Goal: Transaction & Acquisition: Purchase product/service

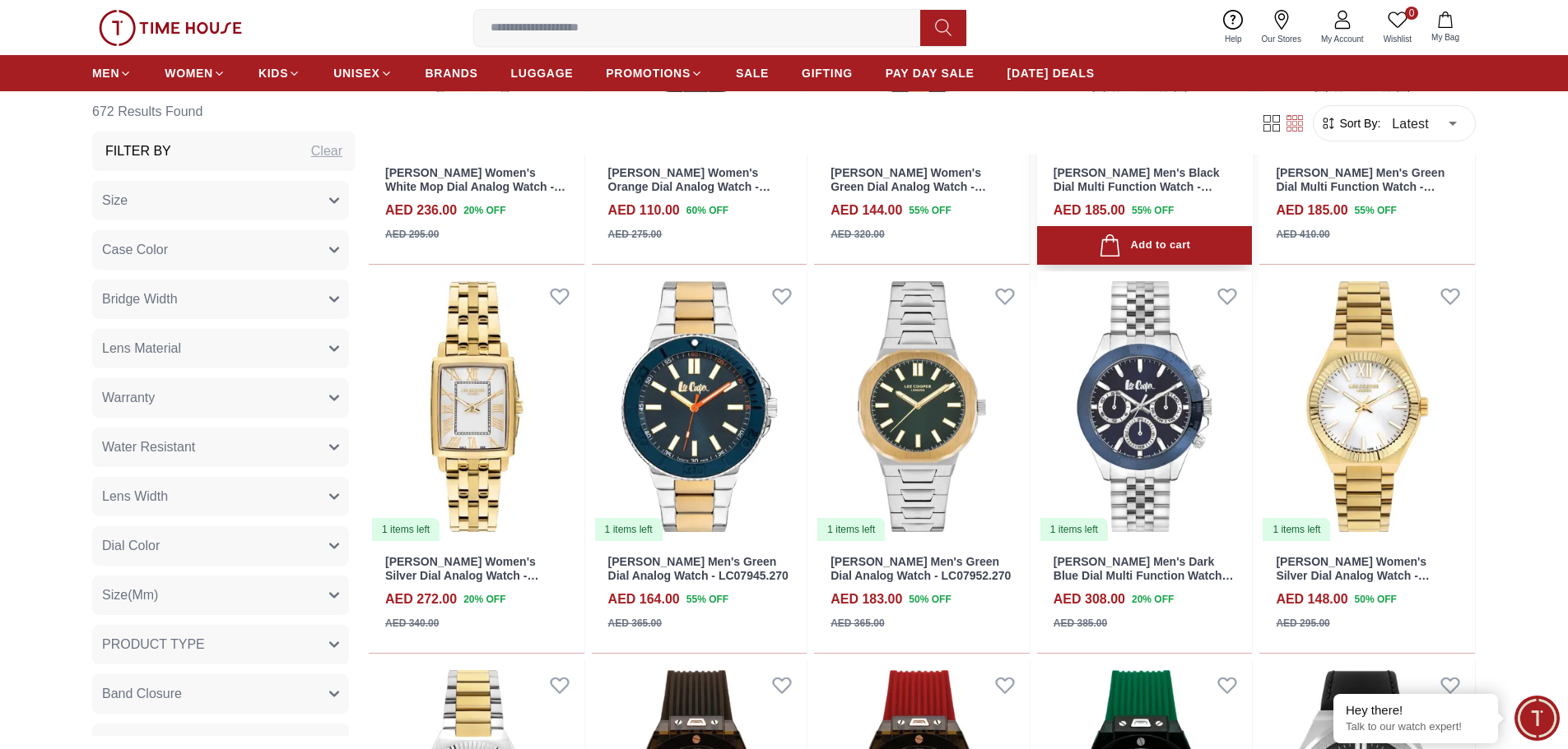
scroll to position [1399, 0]
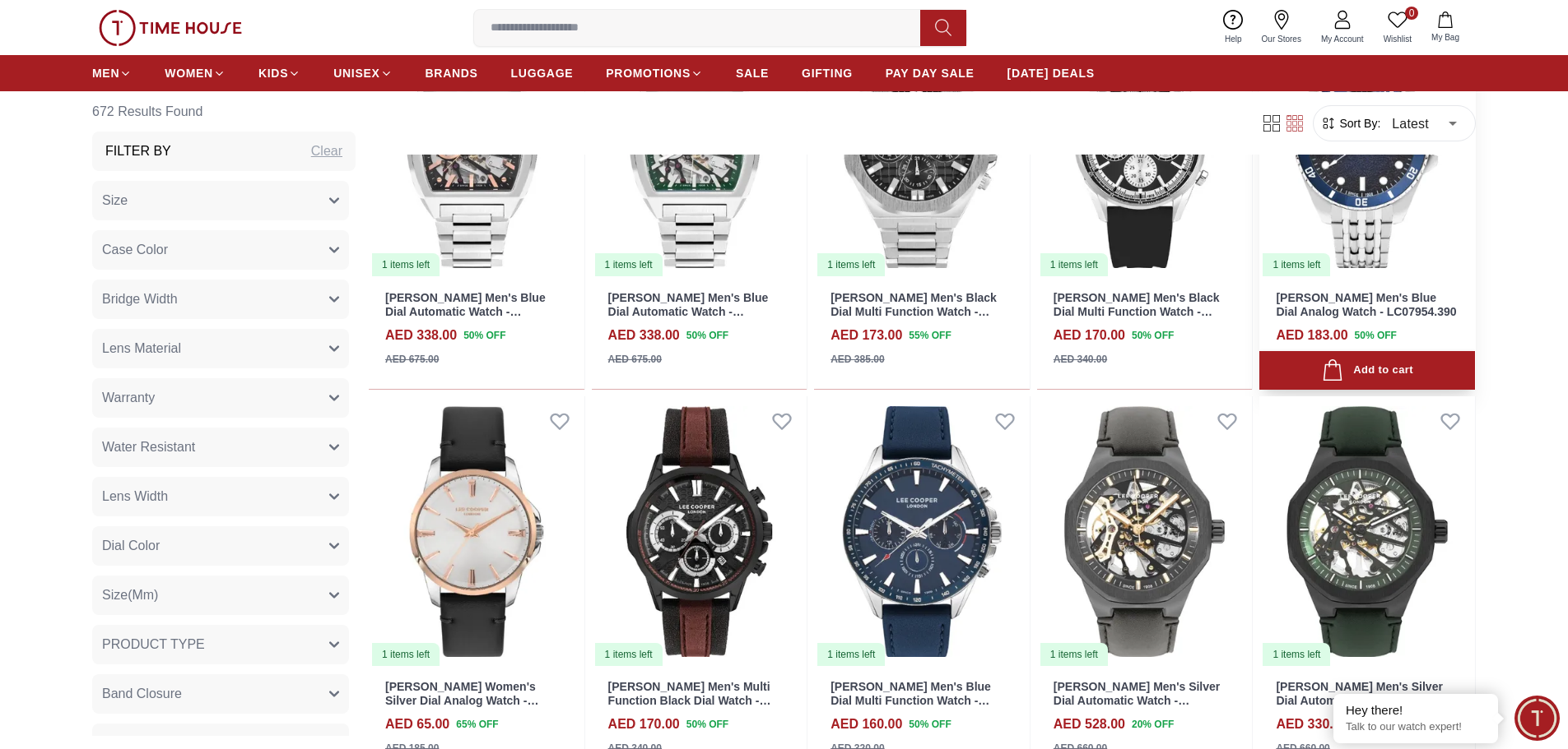
scroll to position [3291, 0]
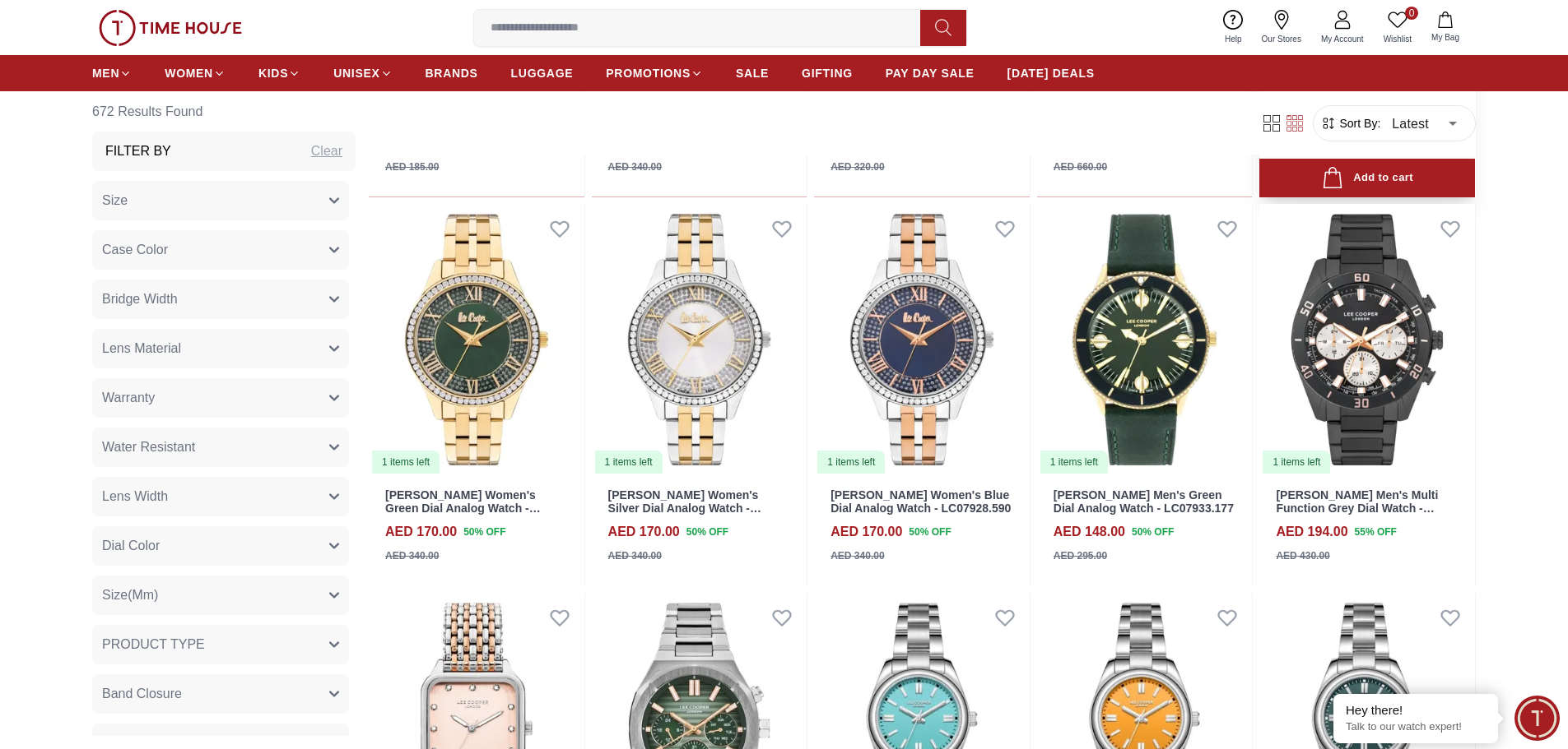
scroll to position [3867, 0]
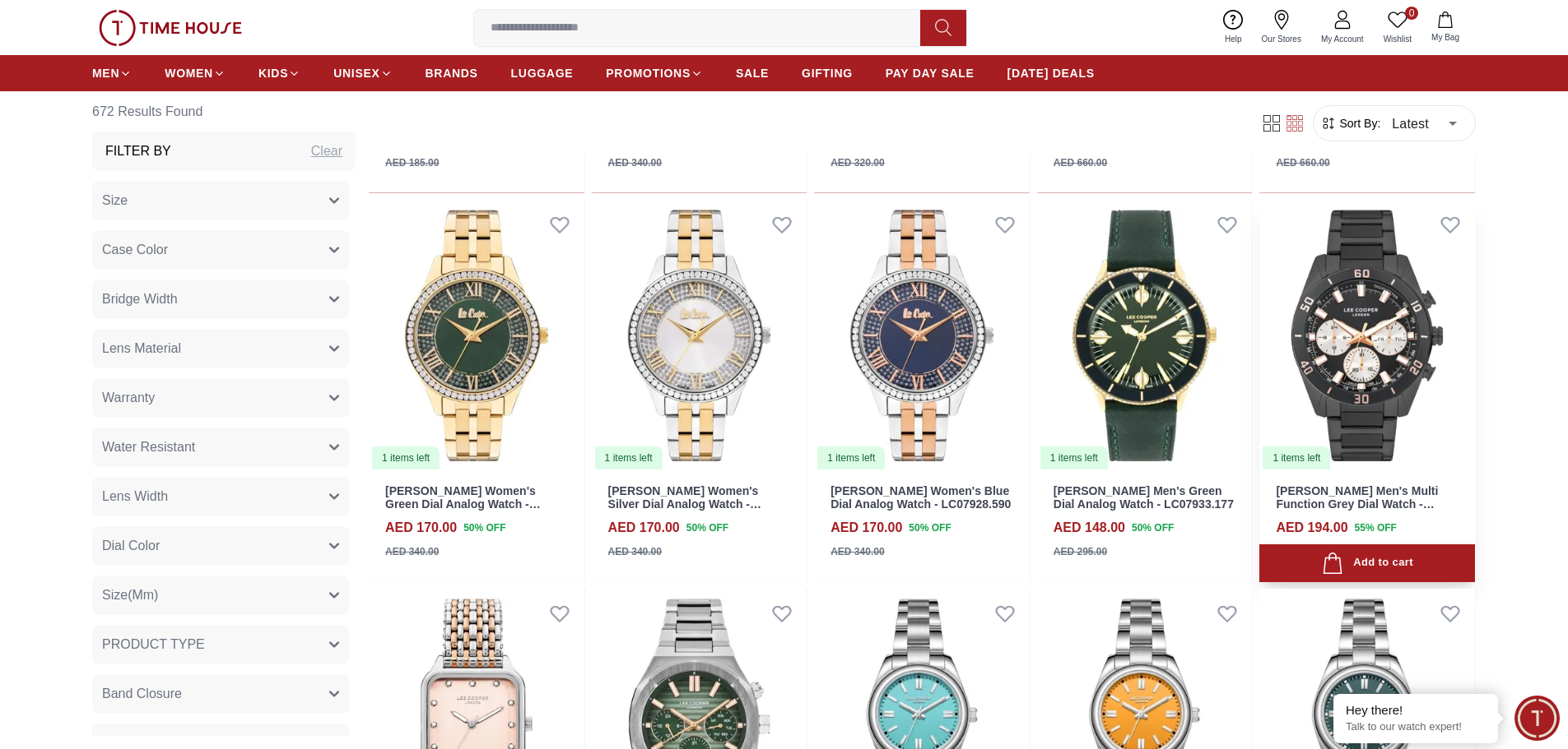
click at [1375, 348] on img at bounding box center [1367, 335] width 216 height 272
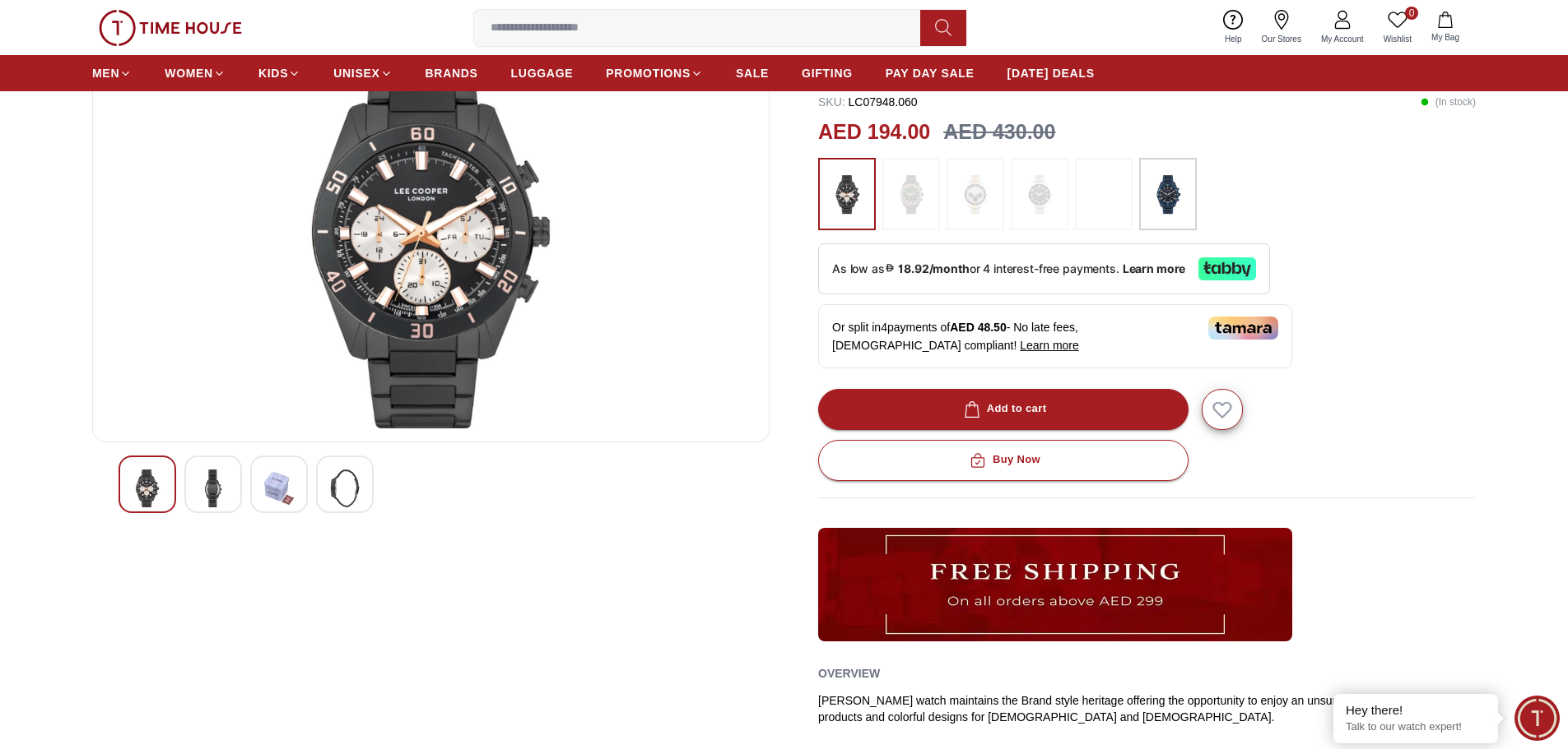
scroll to position [165, 0]
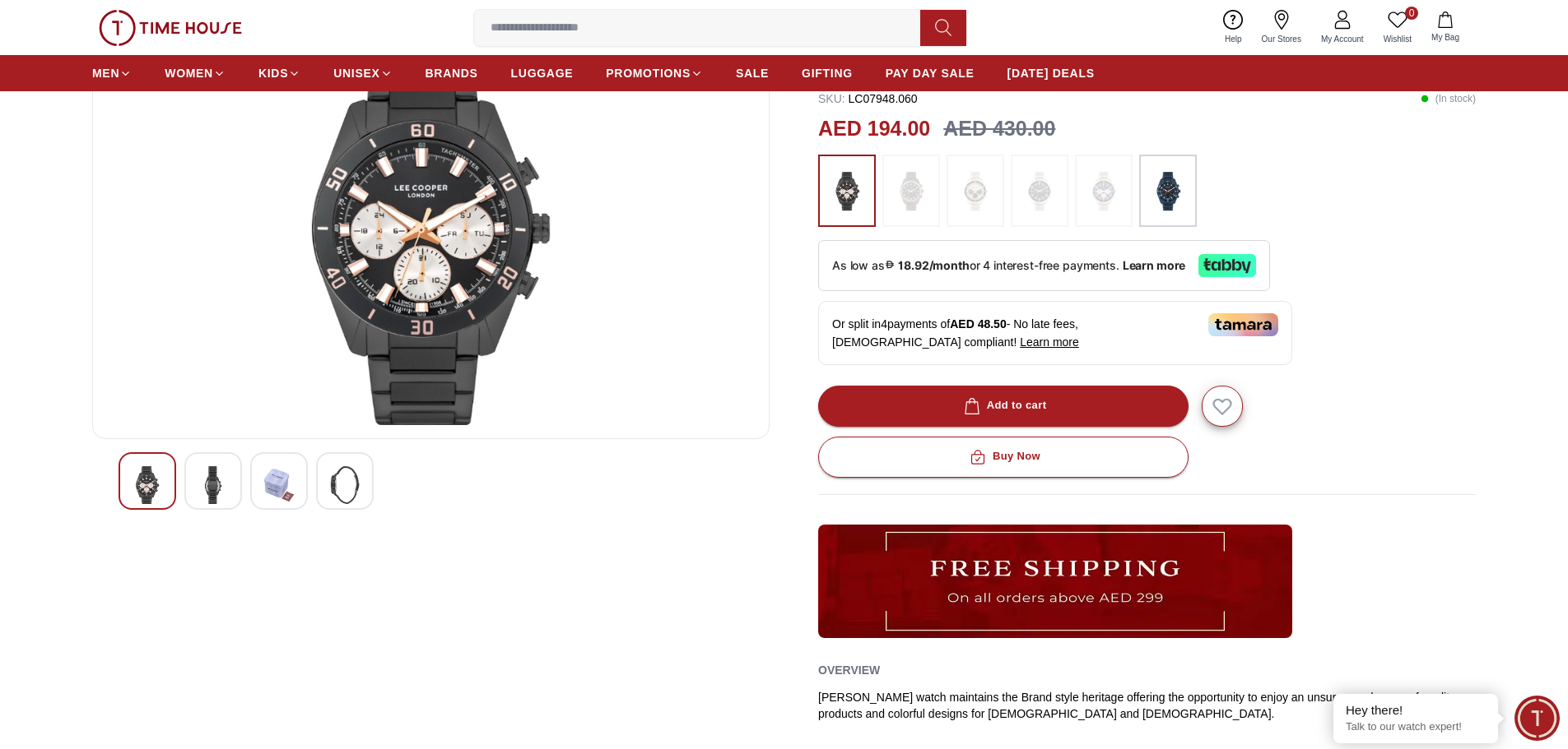
click at [277, 467] on img at bounding box center [278, 485] width 29 height 38
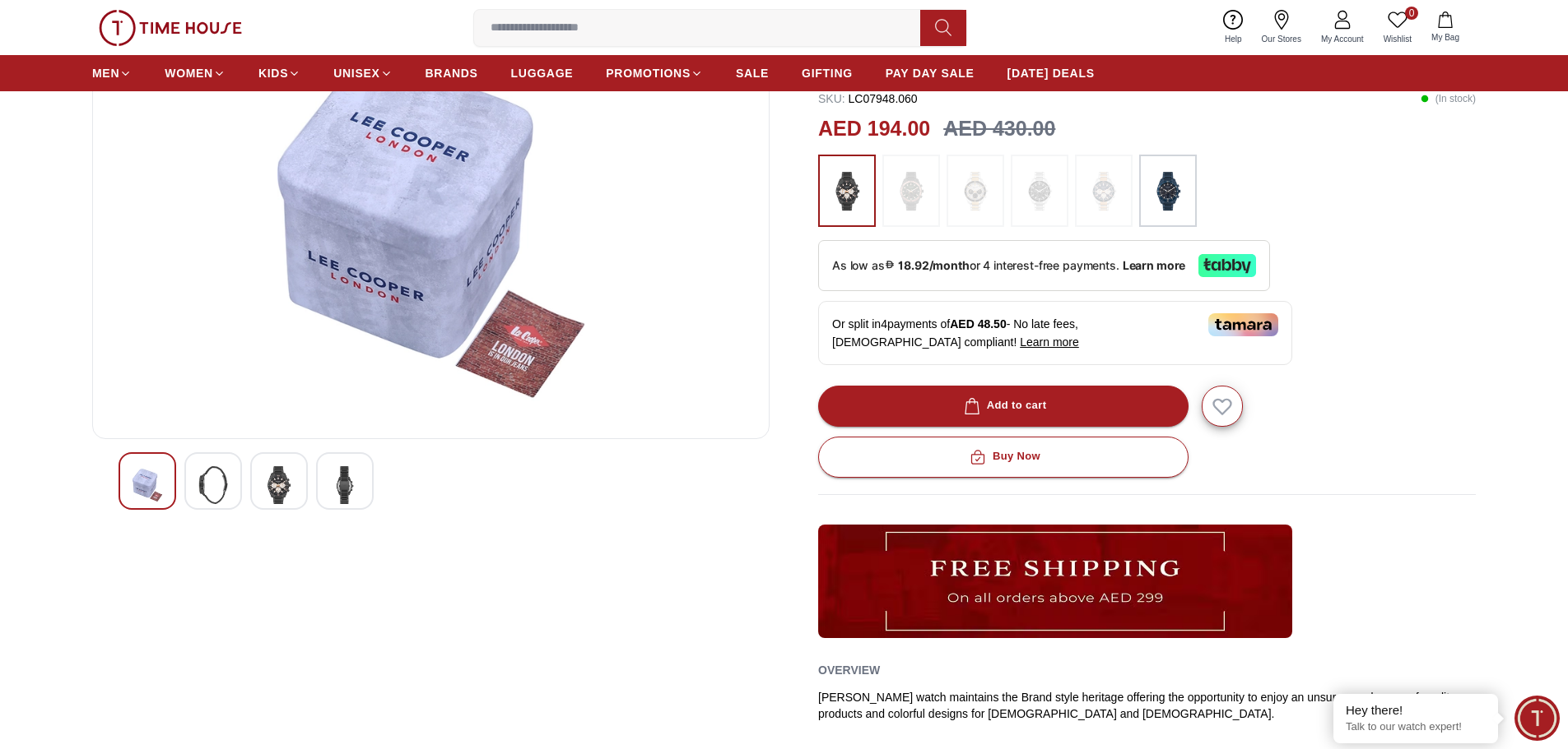
click at [341, 485] on img at bounding box center [344, 485] width 29 height 38
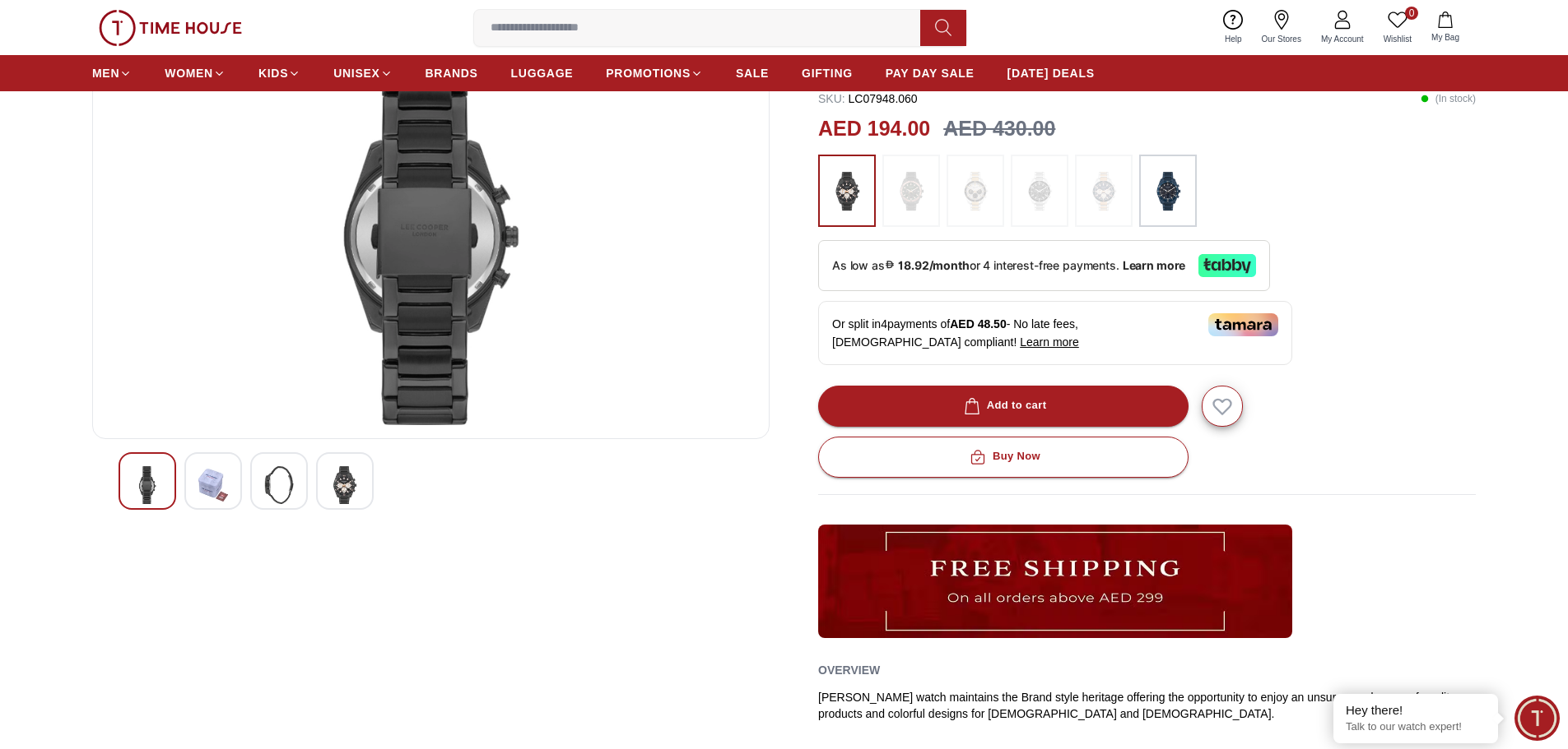
click at [202, 476] on img at bounding box center [213, 485] width 29 height 38
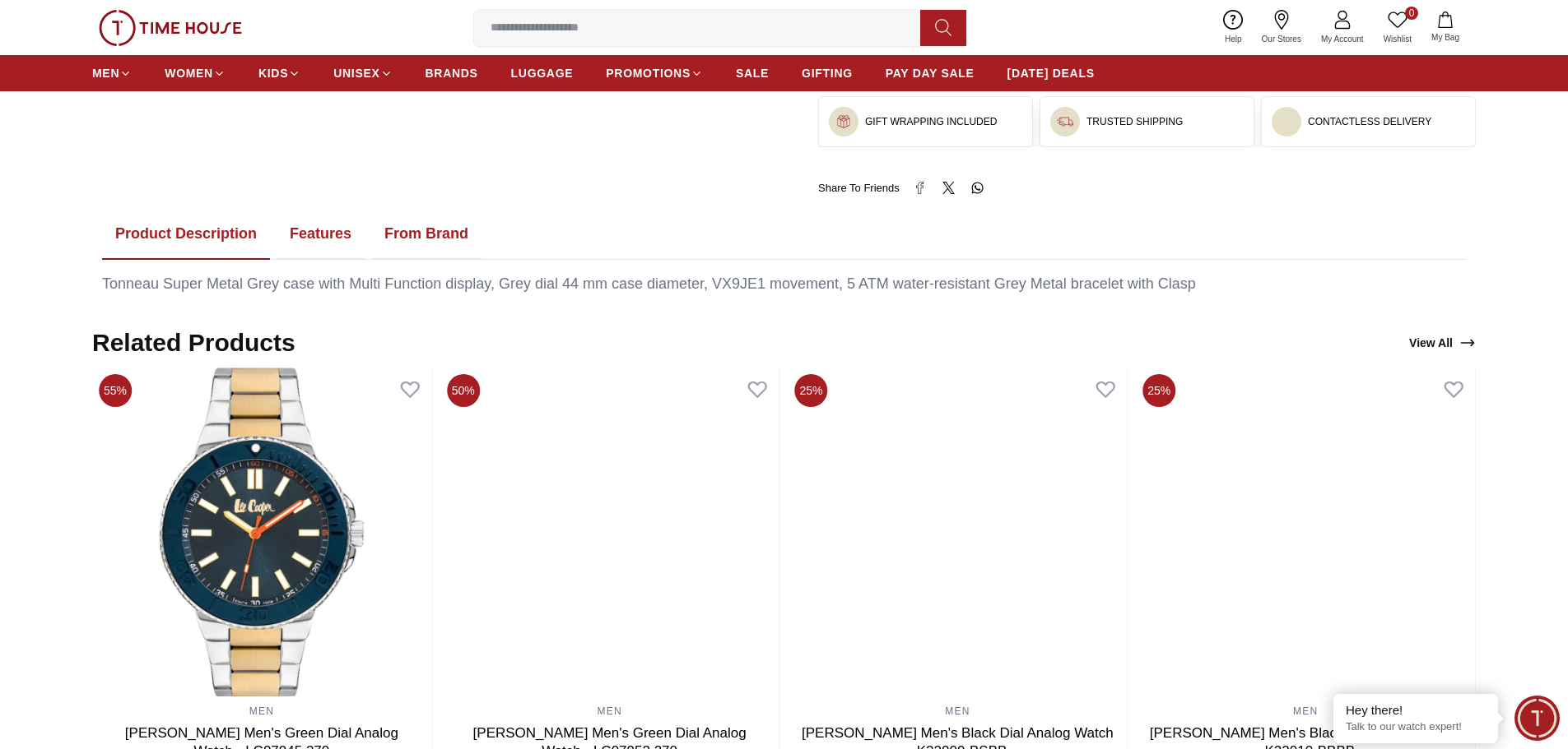
scroll to position [823, 0]
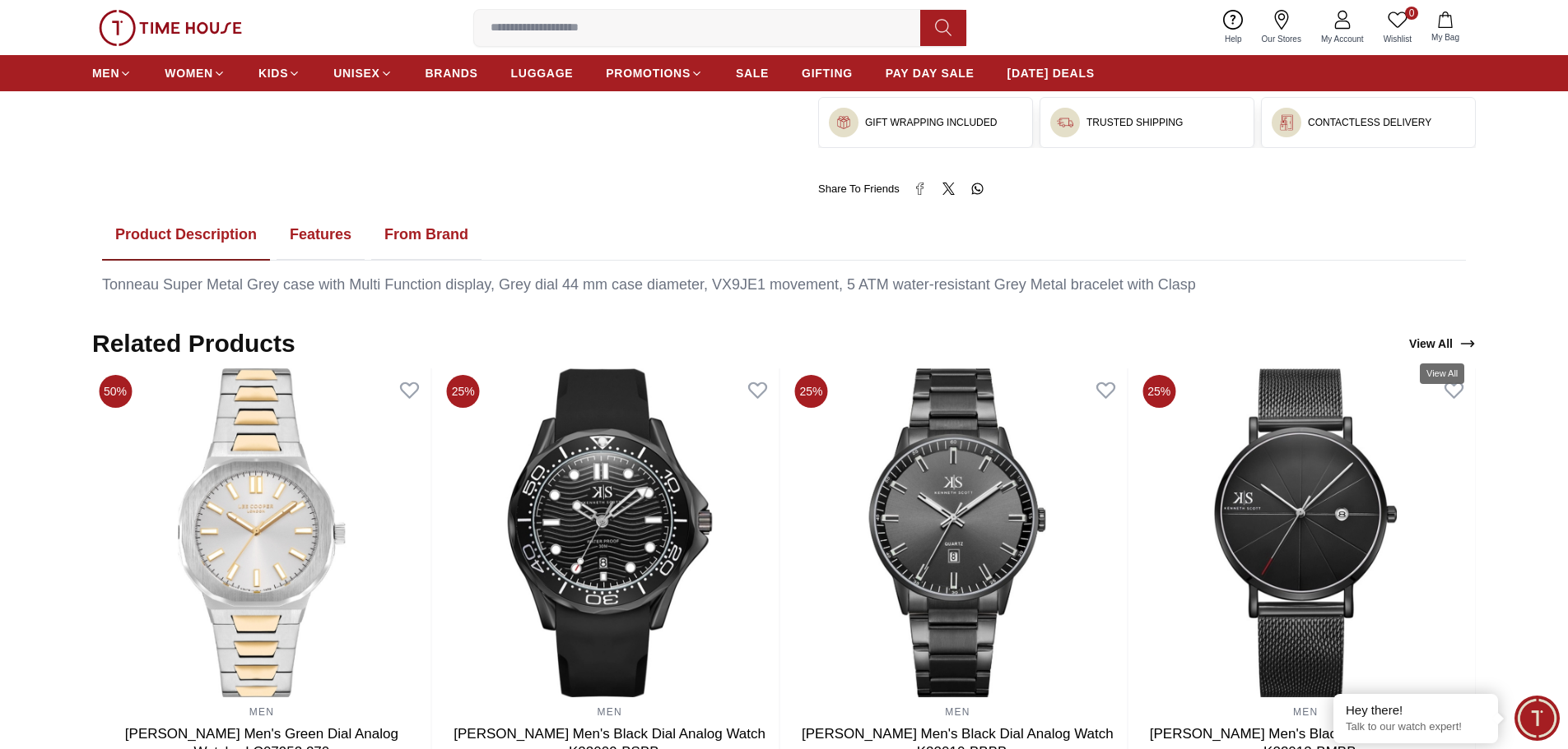
click at [1430, 338] on link "View All" at bounding box center [1442, 343] width 74 height 23
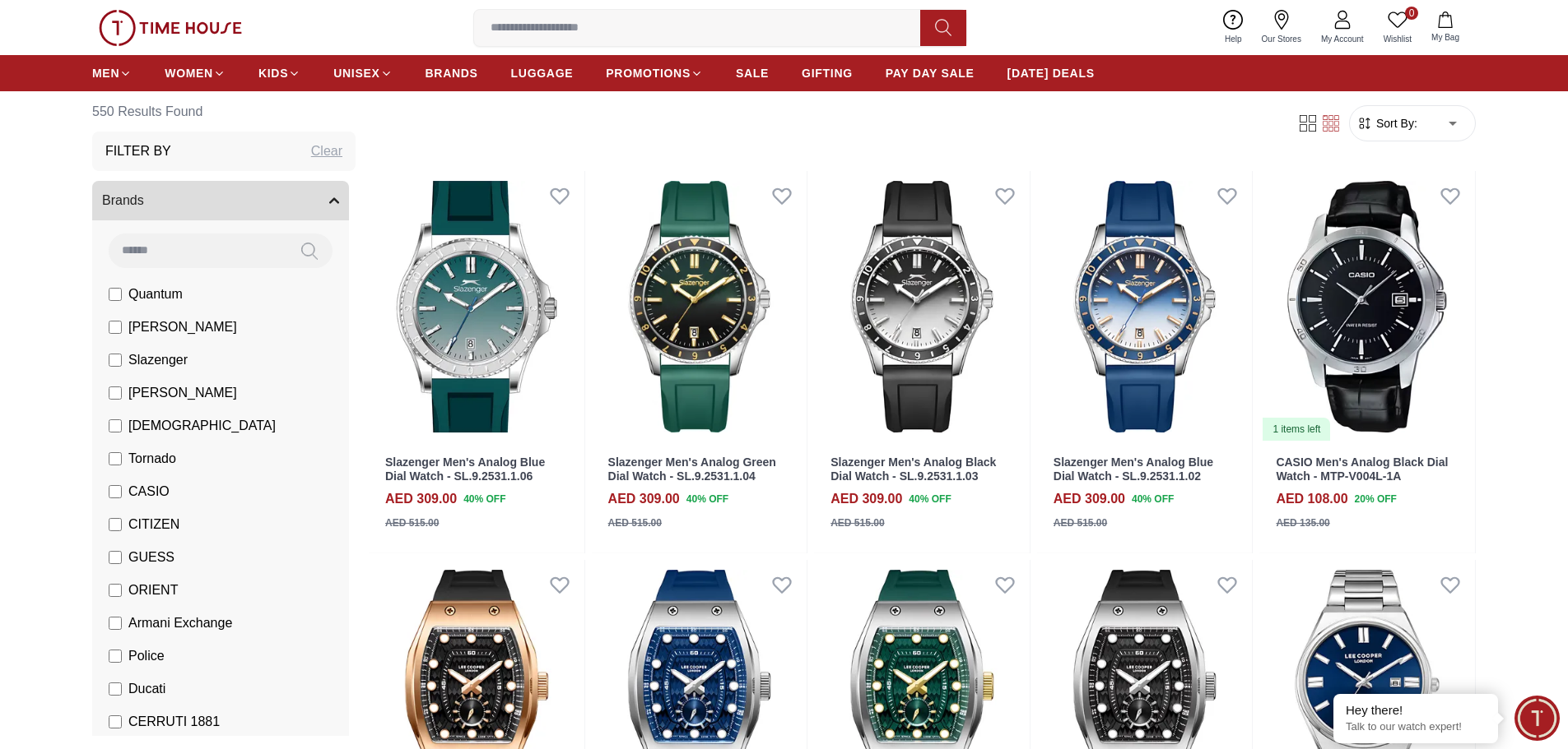
scroll to position [247, 0]
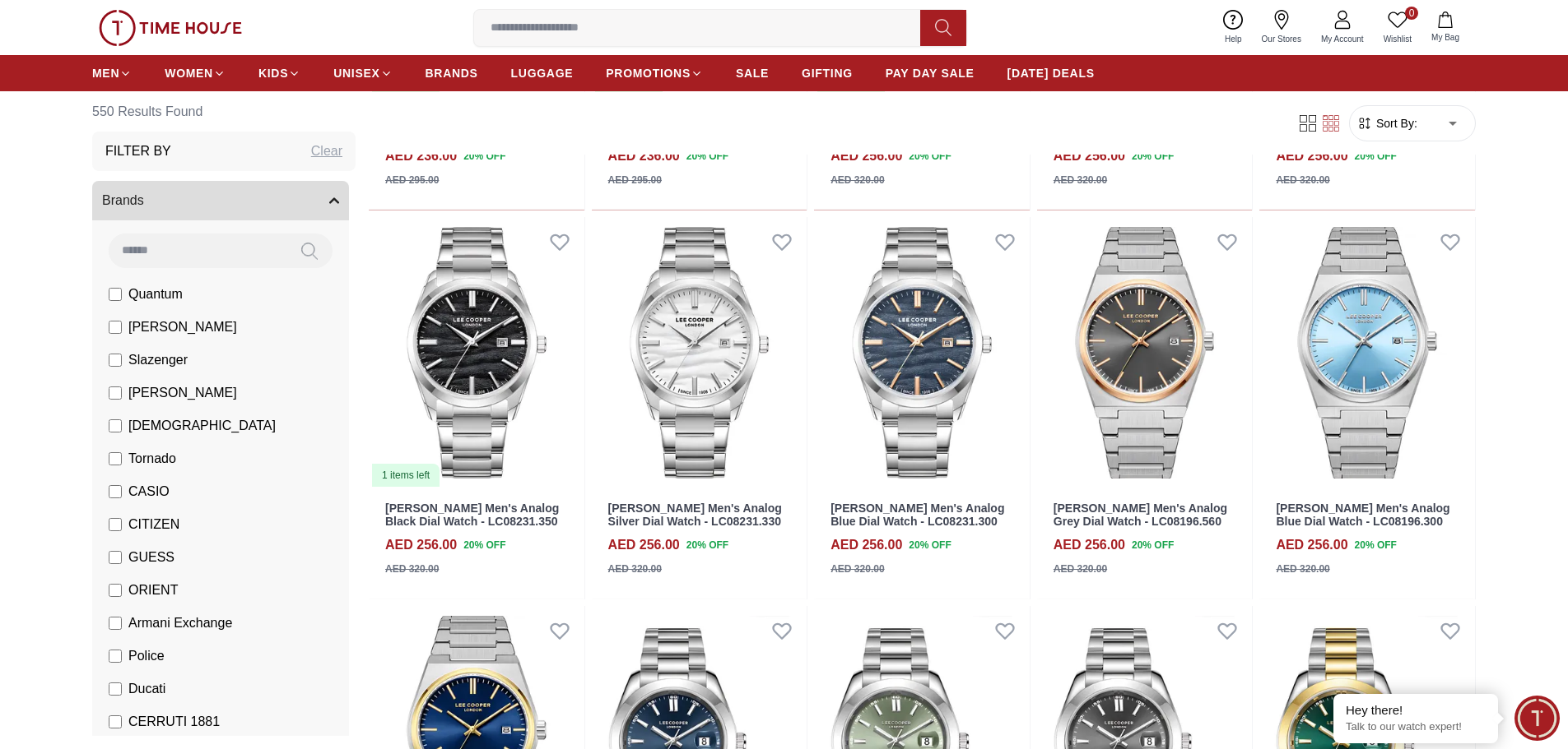
scroll to position [2715, 0]
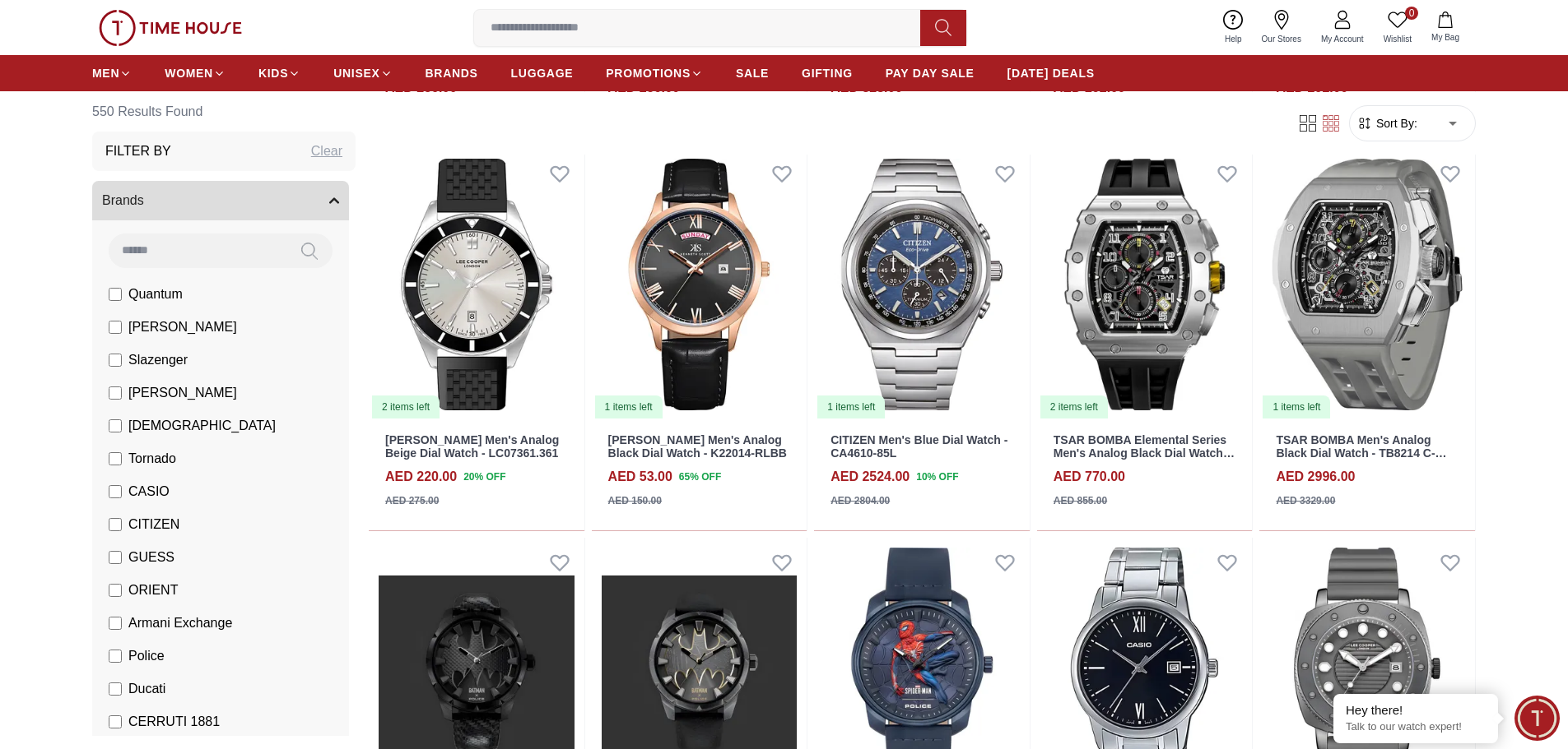
scroll to position [3867, 0]
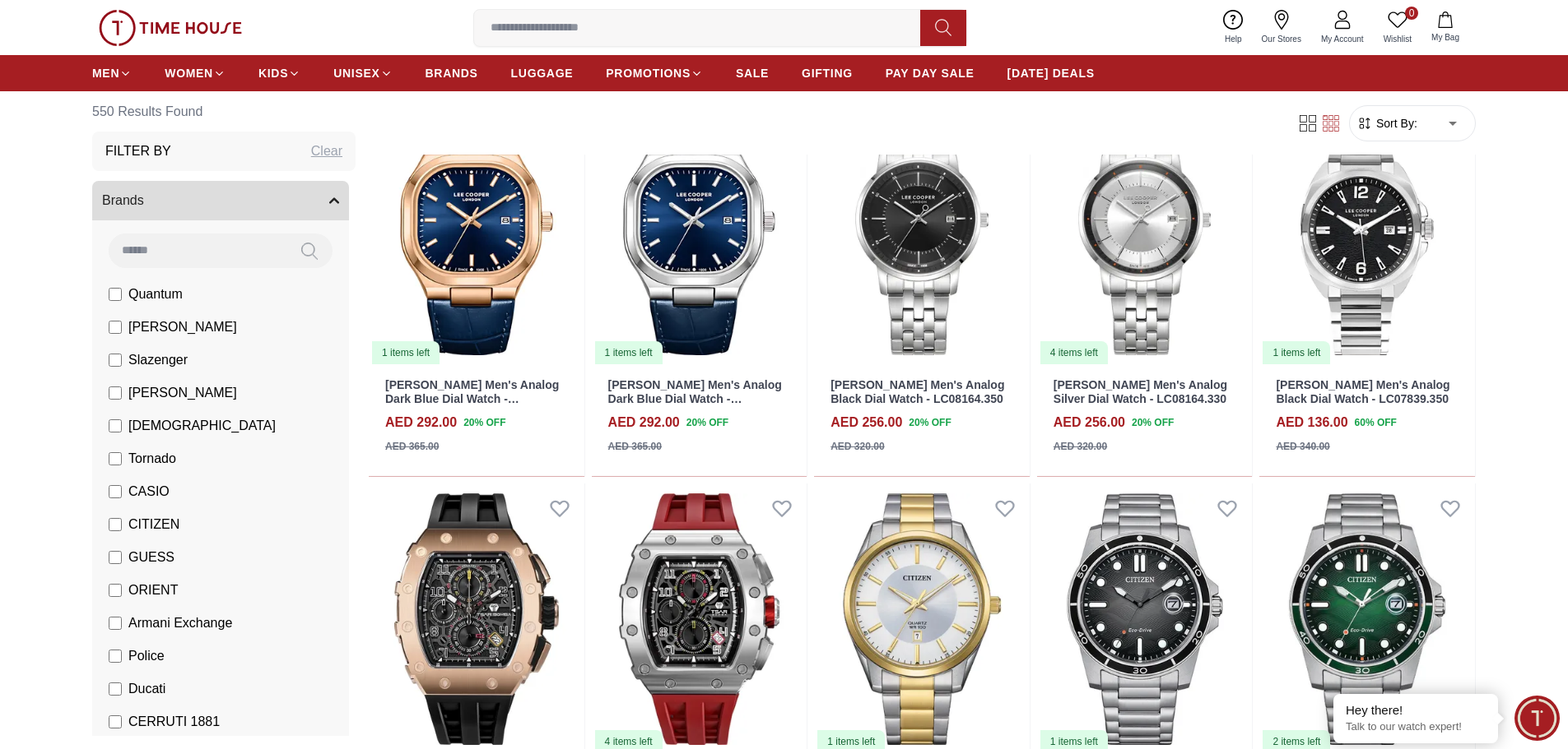
scroll to position [5101, 0]
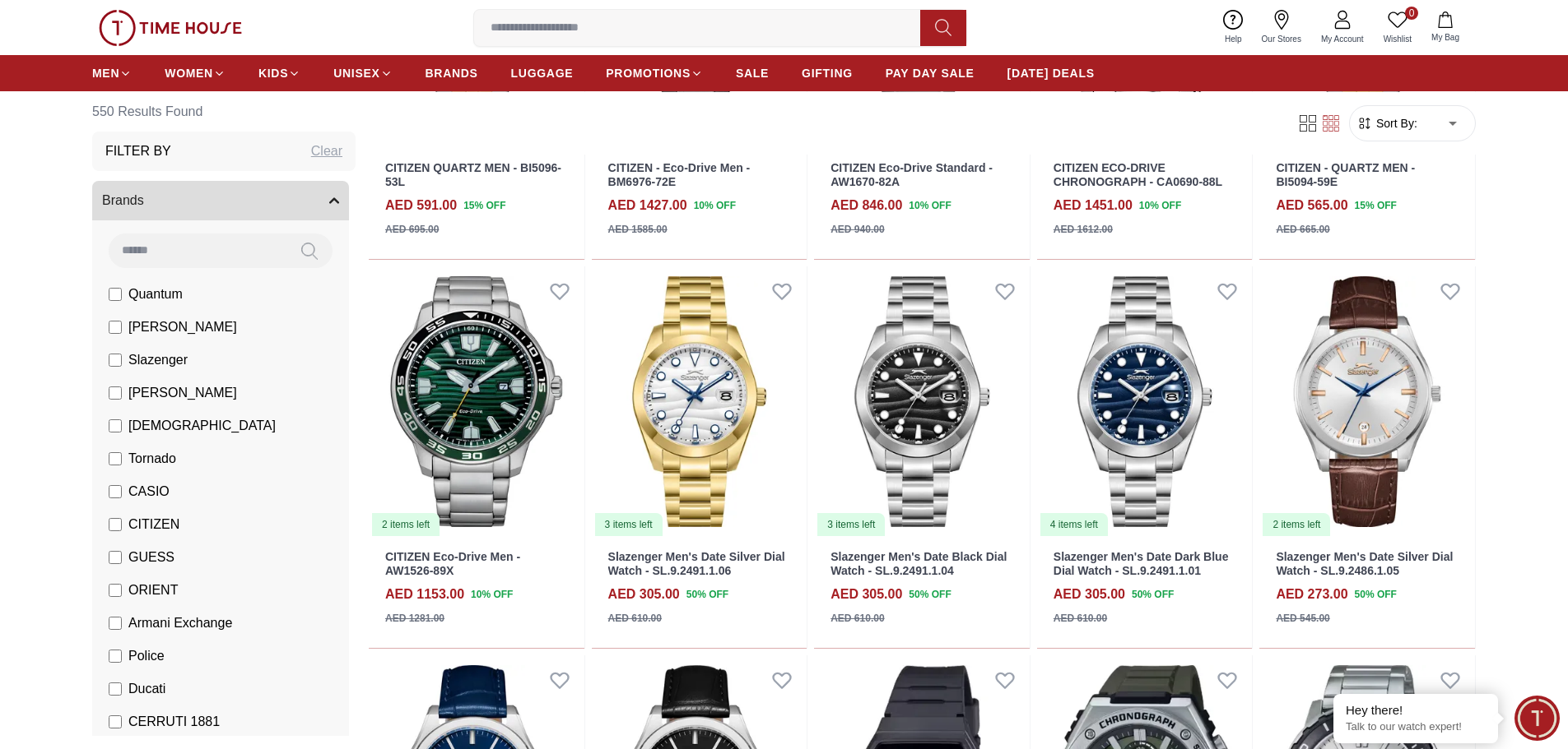
scroll to position [6170, 0]
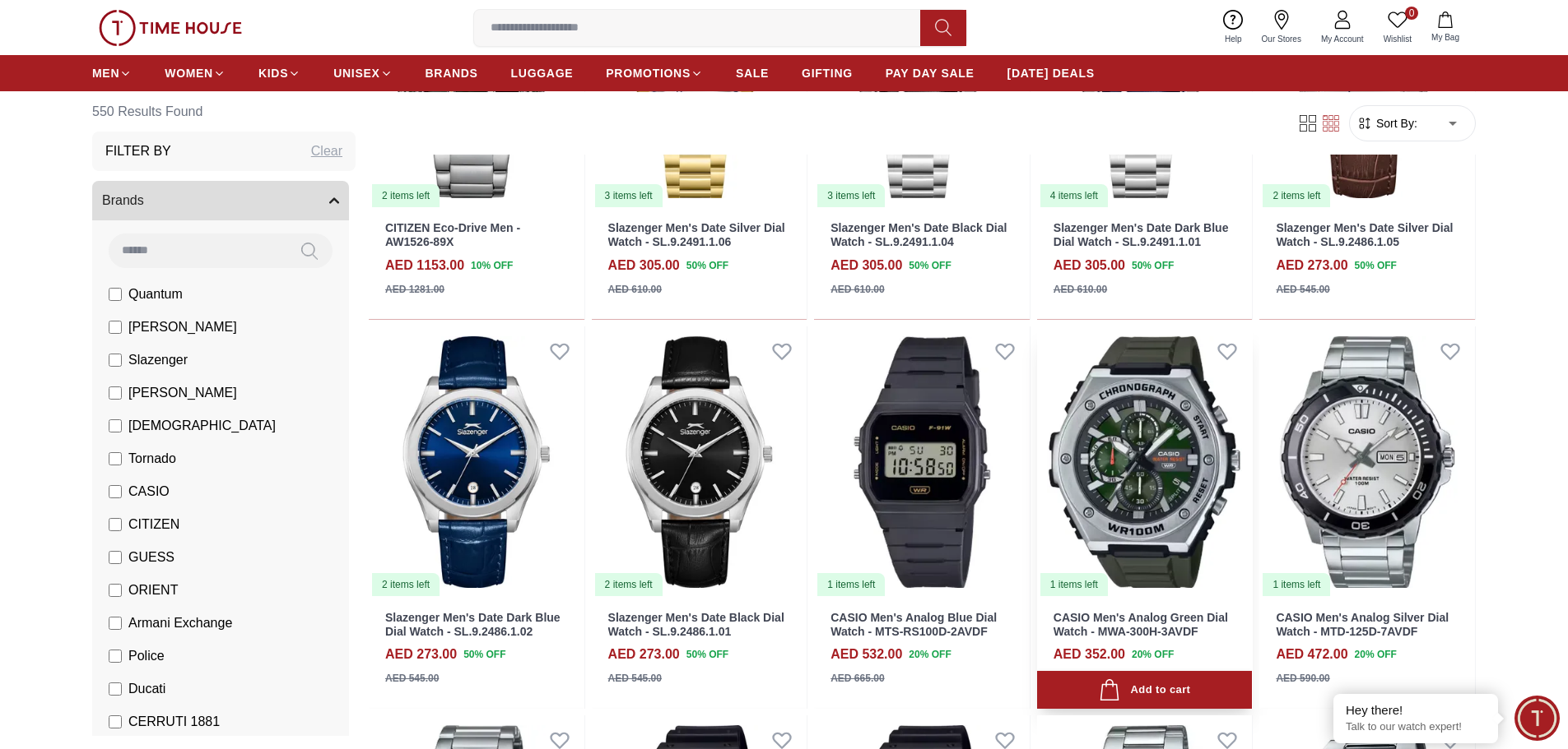
click at [1216, 468] on img at bounding box center [1144, 462] width 216 height 272
